Goal: Information Seeking & Learning: Learn about a topic

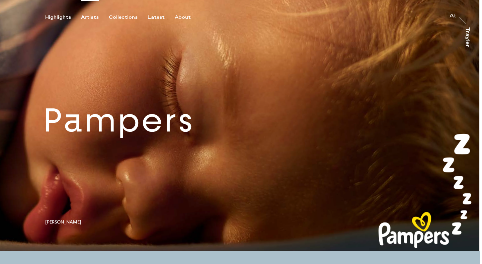
click at [91, 18] on div "Artists" at bounding box center [90, 17] width 18 height 6
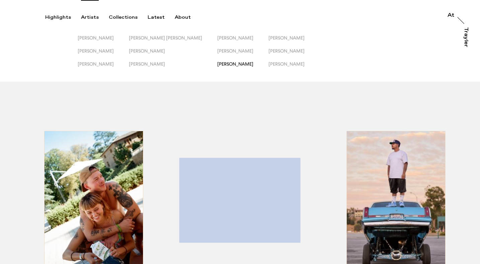
click at [217, 64] on span "[PERSON_NAME]" at bounding box center [235, 63] width 36 height 5
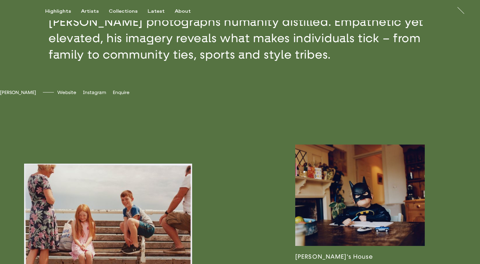
scroll to position [386, 0]
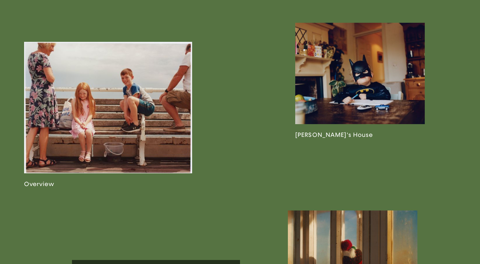
click at [106, 84] on link at bounding box center [108, 115] width 168 height 146
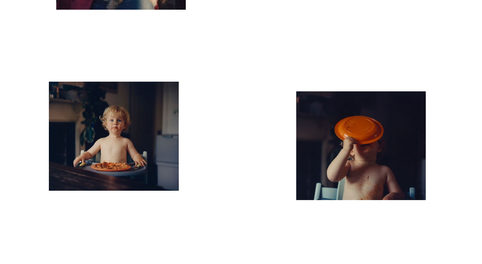
scroll to position [1607, 0]
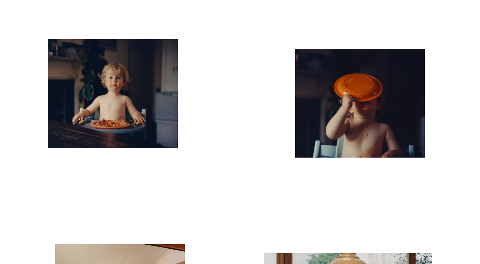
click at [106, 84] on img "button" at bounding box center [113, 94] width 130 height 110
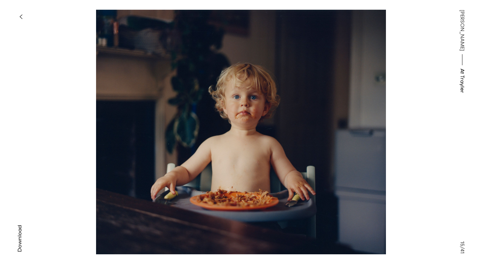
click at [21, 15] on icon "button" at bounding box center [20, 16] width 3 height 5
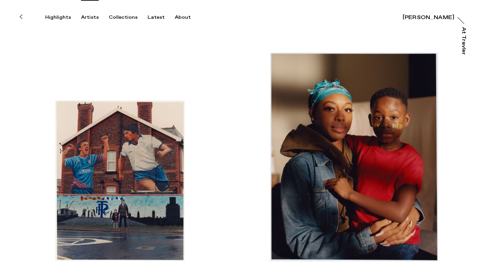
click at [81, 15] on div "Artists" at bounding box center [90, 17] width 18 height 6
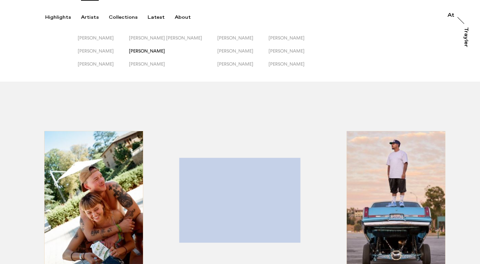
click at [151, 51] on span "[PERSON_NAME]" at bounding box center [147, 50] width 36 height 5
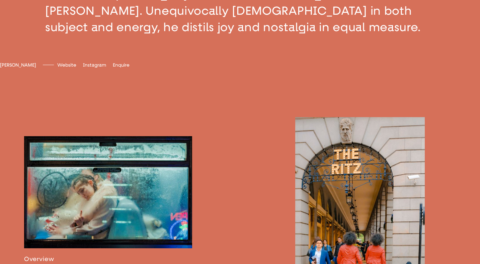
scroll to position [355, 0]
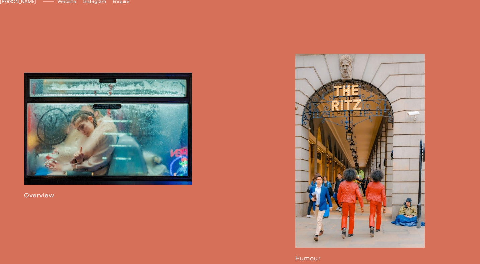
click at [126, 158] on link at bounding box center [108, 136] width 168 height 127
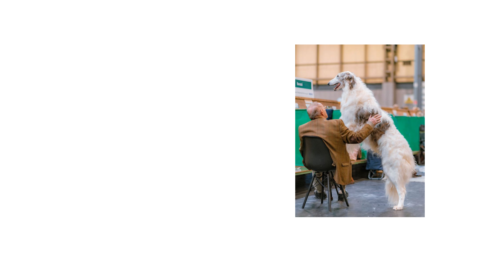
scroll to position [3647, 0]
